Goal: Task Accomplishment & Management: Manage account settings

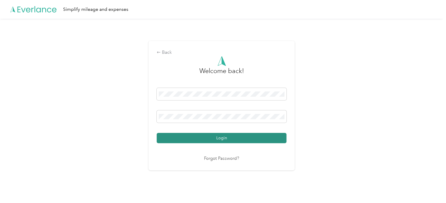
click at [228, 141] on button "Login" at bounding box center [222, 138] width 130 height 10
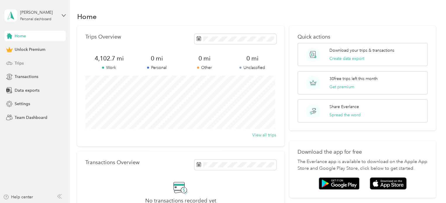
click at [35, 65] on div "Trips" at bounding box center [34, 63] width 61 height 11
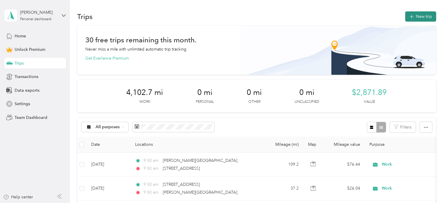
click at [425, 16] on button "New trip" at bounding box center [420, 16] width 31 height 10
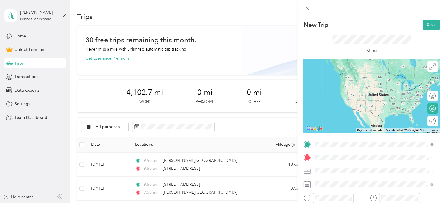
click at [354, 88] on span "[PERSON_NAME][GEOGRAPHIC_DATA][US_STATE]" at bounding box center [374, 84] width 96 height 5
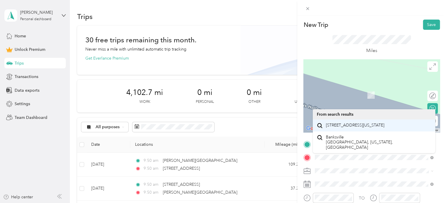
click at [370, 128] on span "[STREET_ADDRESS][US_STATE]" at bounding box center [355, 125] width 58 height 5
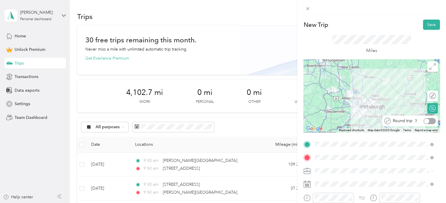
click at [424, 121] on div at bounding box center [426, 120] width 5 height 5
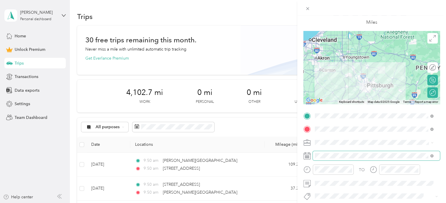
scroll to position [29, 0]
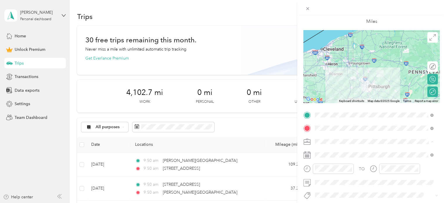
click at [326, 61] on div "Work" at bounding box center [374, 60] width 114 height 6
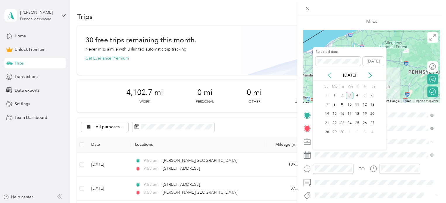
click at [329, 76] on icon at bounding box center [329, 75] width 3 height 5
click at [336, 124] on div "18" at bounding box center [335, 123] width 8 height 7
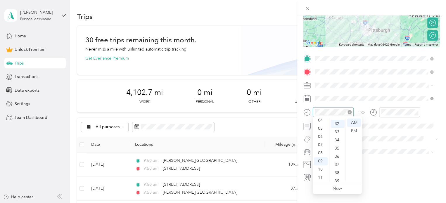
scroll to position [262, 0]
click at [323, 169] on div "10" at bounding box center [321, 169] width 14 height 8
click at [322, 159] on div "09" at bounding box center [321, 161] width 14 height 8
click at [337, 122] on div "00" at bounding box center [338, 123] width 14 height 8
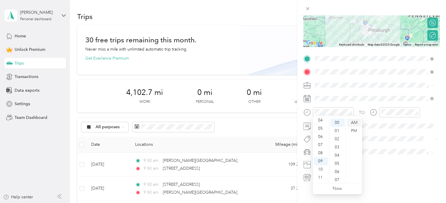
click at [355, 123] on div "AM" at bounding box center [354, 123] width 14 height 8
click at [336, 122] on div "00" at bounding box center [338, 123] width 14 height 8
click at [358, 123] on div "AM" at bounding box center [354, 123] width 14 height 8
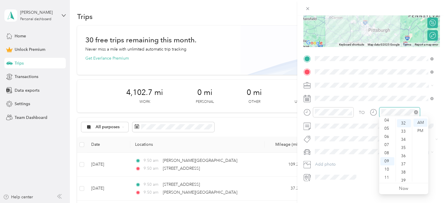
scroll to position [262, 0]
drag, startPoint x: 386, startPoint y: 169, endPoint x: 390, endPoint y: 168, distance: 3.6
click at [387, 169] on div "10" at bounding box center [387, 169] width 14 height 8
click at [401, 124] on div "00" at bounding box center [404, 123] width 14 height 8
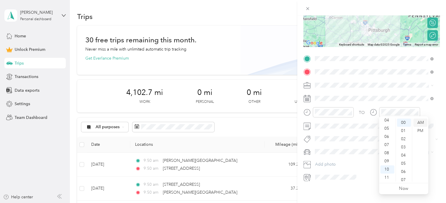
click at [423, 123] on div "AM" at bounding box center [420, 123] width 14 height 8
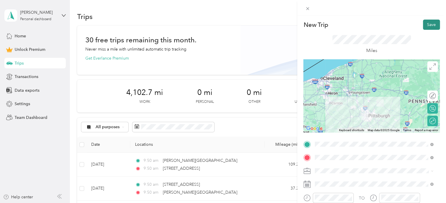
click at [425, 26] on button "Save" at bounding box center [431, 25] width 17 height 10
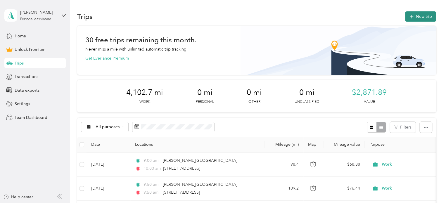
click at [419, 14] on button "New trip" at bounding box center [420, 16] width 31 height 10
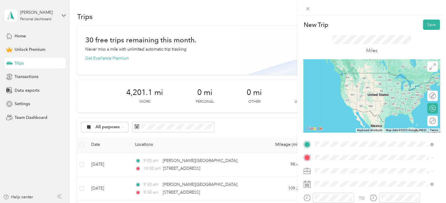
click at [348, 94] on span "[PERSON_NAME][GEOGRAPHIC_DATA][US_STATE]" at bounding box center [374, 91] width 96 height 5
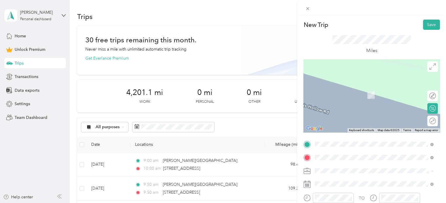
click at [351, 113] on span "[STREET_ADDRESS][PERSON_NAME][PERSON_NAME][US_STATE]" at bounding box center [379, 111] width 106 height 10
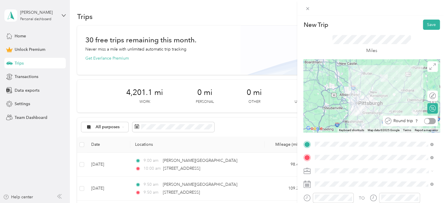
click at [427, 122] on div at bounding box center [430, 121] width 12 height 6
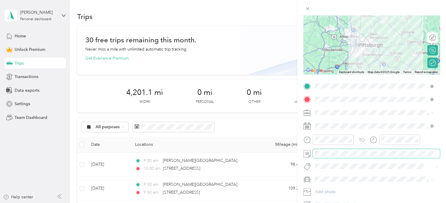
scroll to position [58, 0]
click at [327, 123] on div "Work" at bounding box center [374, 123] width 114 height 6
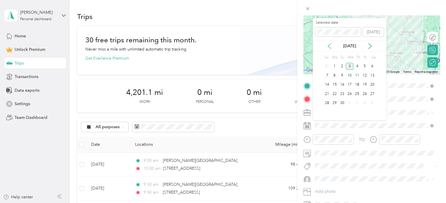
click at [330, 45] on icon at bounding box center [329, 46] width 6 height 6
click at [365, 102] on div "29" at bounding box center [365, 103] width 8 height 7
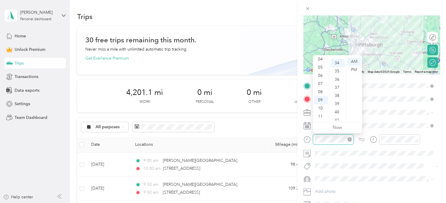
scroll to position [278, 0]
click at [323, 115] on div "11" at bounding box center [321, 117] width 14 height 8
click at [337, 59] on div "30" at bounding box center [338, 58] width 14 height 8
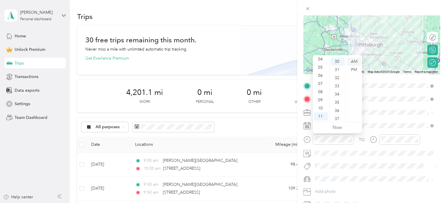
click at [354, 62] on div "AM" at bounding box center [354, 62] width 14 height 8
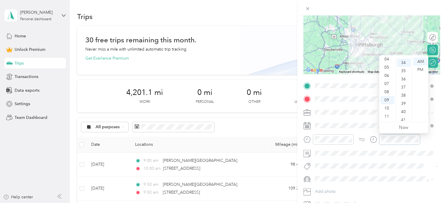
scroll to position [278, 0]
click at [388, 64] on div "01" at bounding box center [387, 64] width 14 height 8
click at [404, 62] on div "00" at bounding box center [404, 62] width 14 height 8
click at [421, 70] on div "PM" at bounding box center [420, 70] width 14 height 8
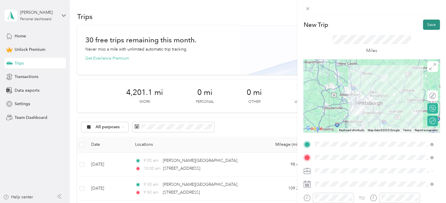
click at [427, 24] on button "Save" at bounding box center [431, 25] width 17 height 10
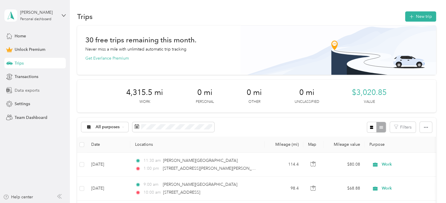
click at [29, 91] on span "Data exports" at bounding box center [27, 90] width 25 height 6
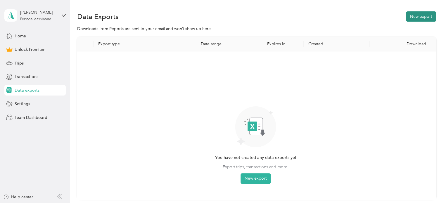
click at [421, 15] on button "New export" at bounding box center [421, 16] width 30 height 10
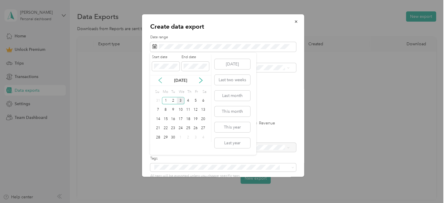
click at [159, 79] on icon at bounding box center [160, 80] width 6 height 6
click at [196, 100] on div "1" at bounding box center [196, 100] width 8 height 7
click at [155, 148] on div "31" at bounding box center [158, 146] width 8 height 7
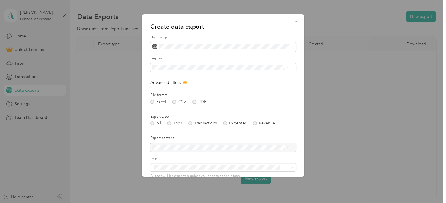
scroll to position [50, 0]
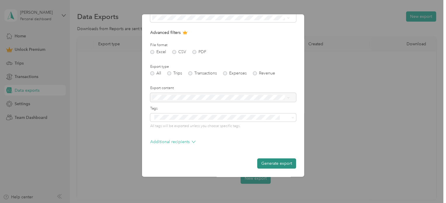
click at [271, 162] on button "Generate export" at bounding box center [276, 163] width 39 height 10
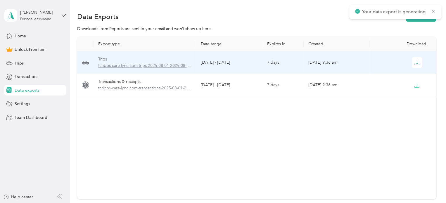
click at [144, 63] on span "tcribbs-care-lync.com-trips-2025-08-01-2025-08-31.xlsx" at bounding box center [144, 66] width 93 height 6
click at [418, 64] on button "button" at bounding box center [417, 62] width 11 height 11
